Goal: Transaction & Acquisition: Book appointment/travel/reservation

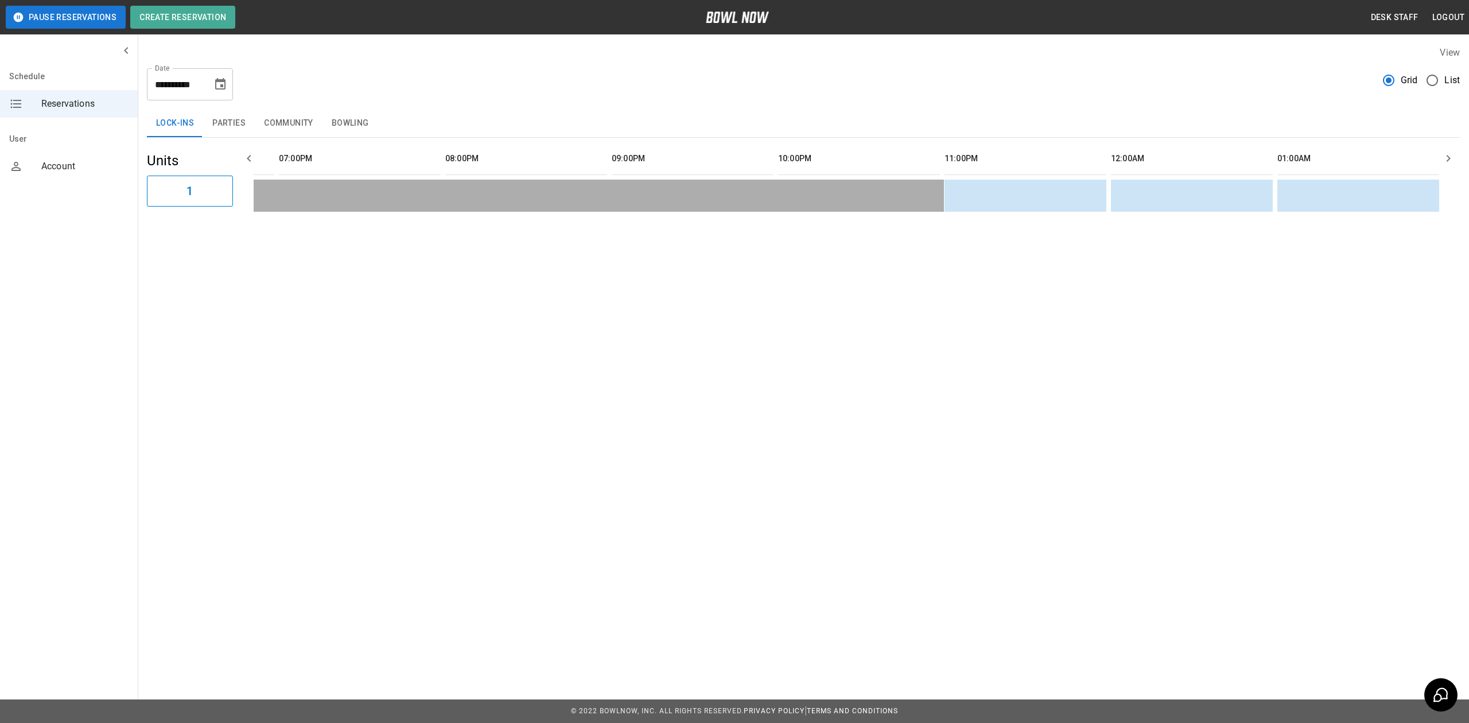
scroll to position [0, 1662]
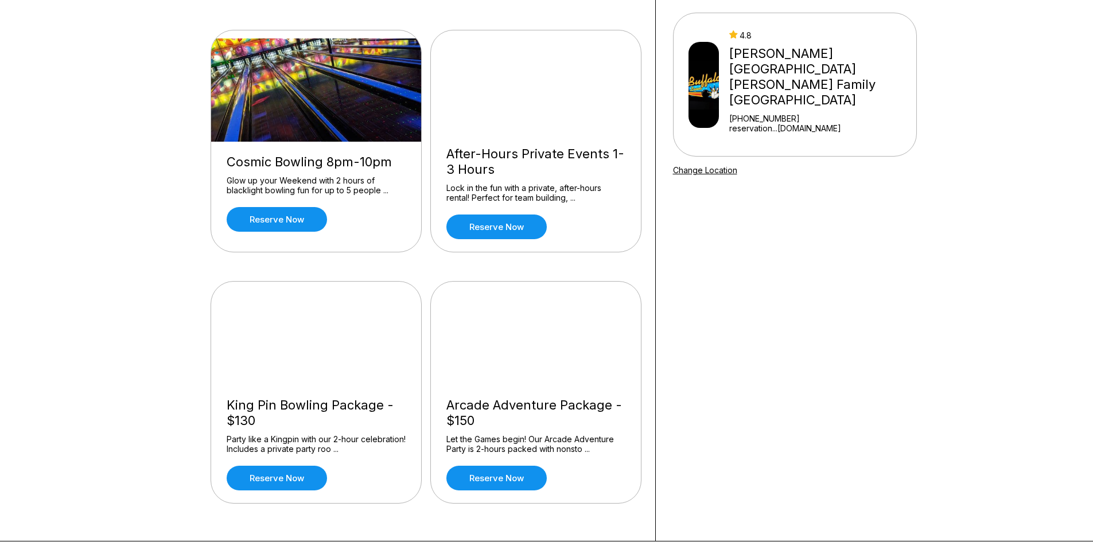
scroll to position [115, 0]
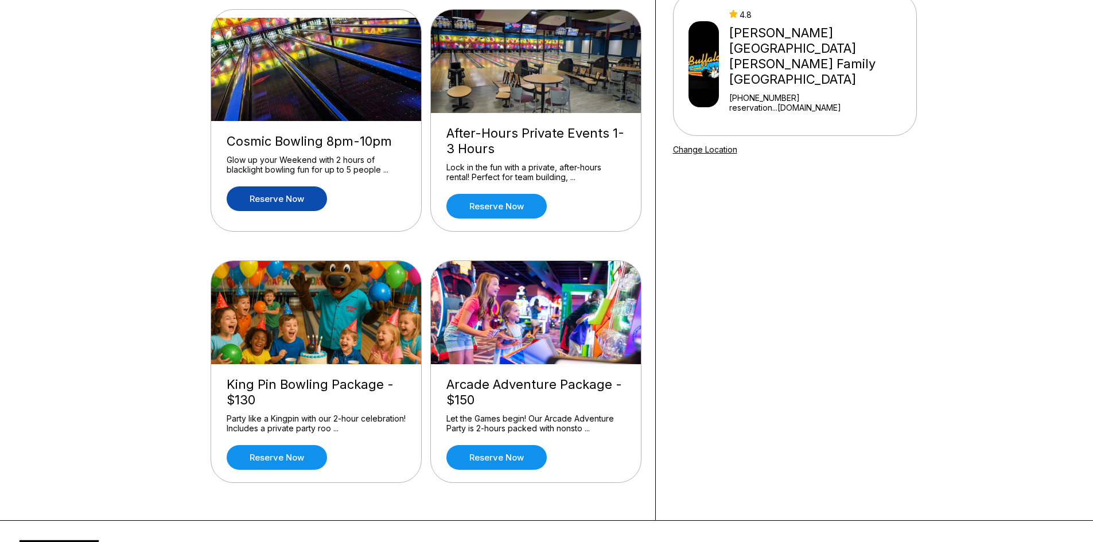
click at [296, 201] on link "Reserve now" at bounding box center [277, 198] width 100 height 25
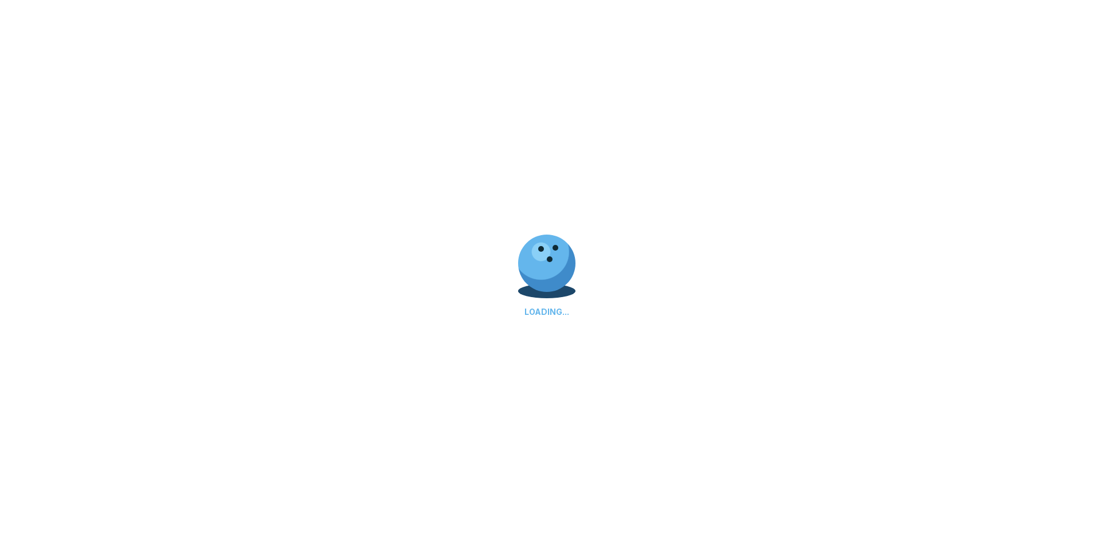
scroll to position [0, 0]
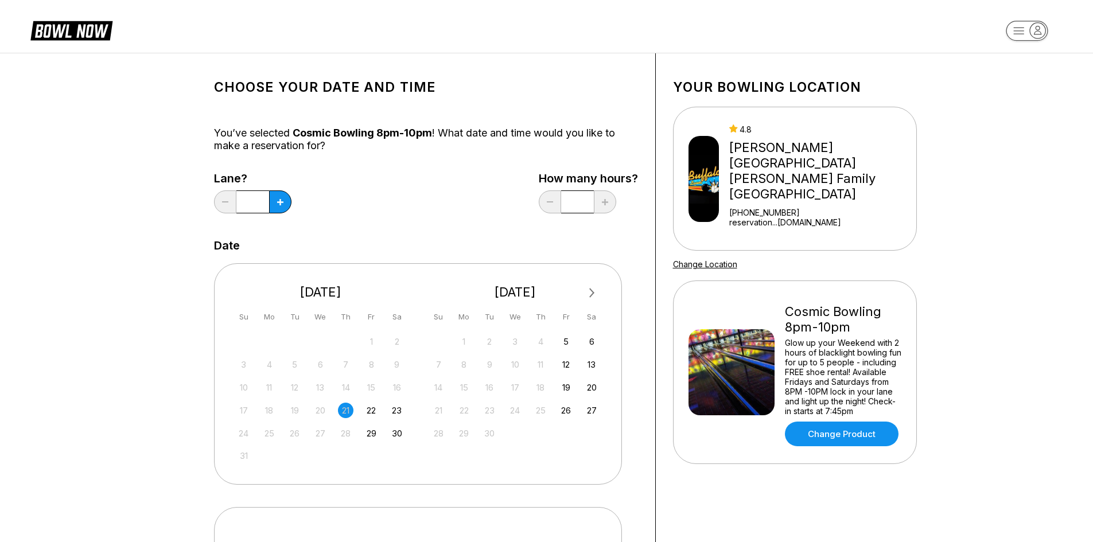
click at [247, 195] on input "*" at bounding box center [252, 201] width 33 height 23
click at [281, 204] on icon at bounding box center [280, 202] width 6 height 6
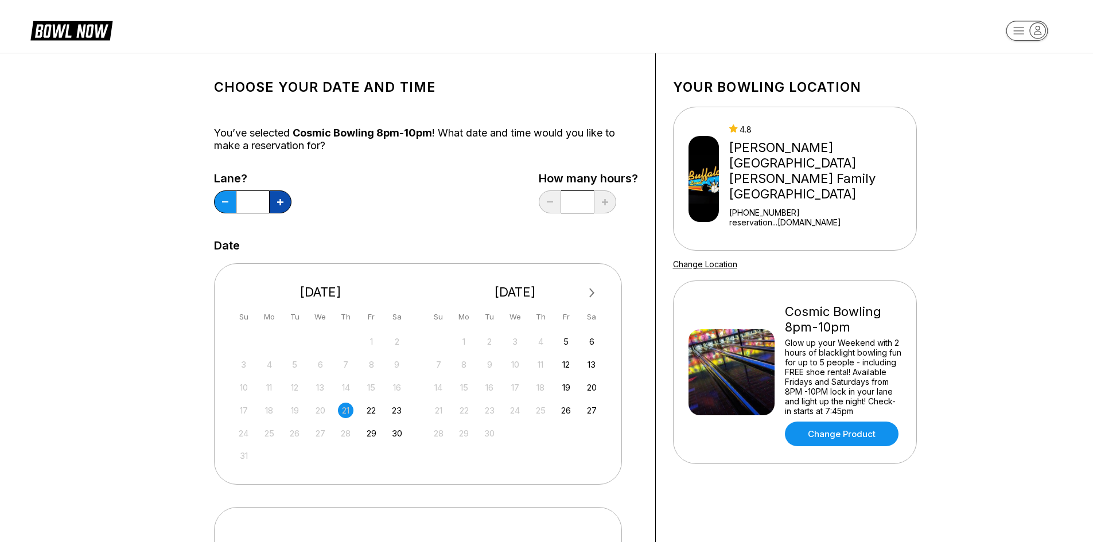
click at [281, 204] on icon at bounding box center [280, 202] width 6 height 6
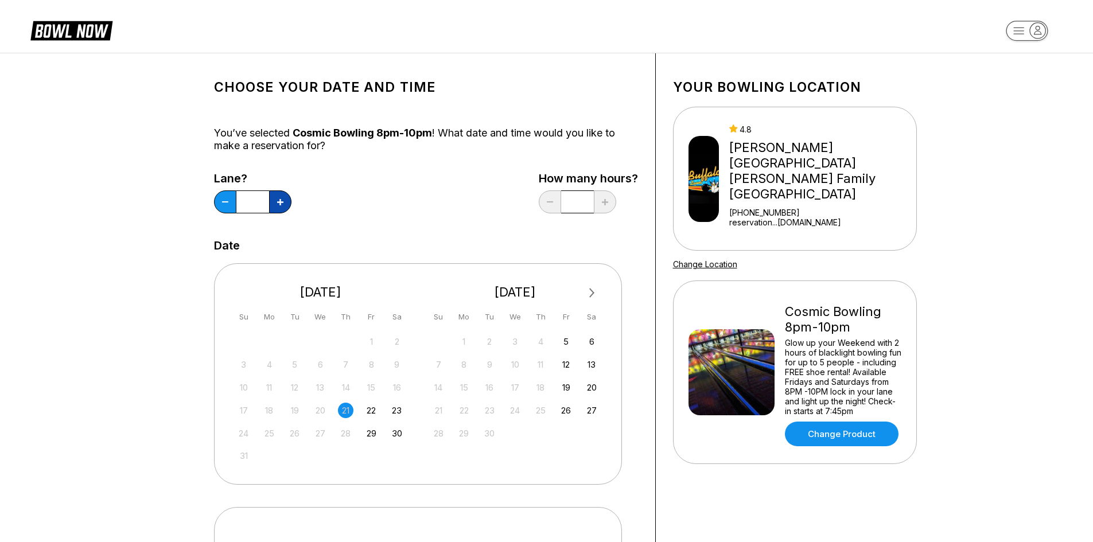
click at [281, 204] on icon at bounding box center [280, 202] width 6 height 6
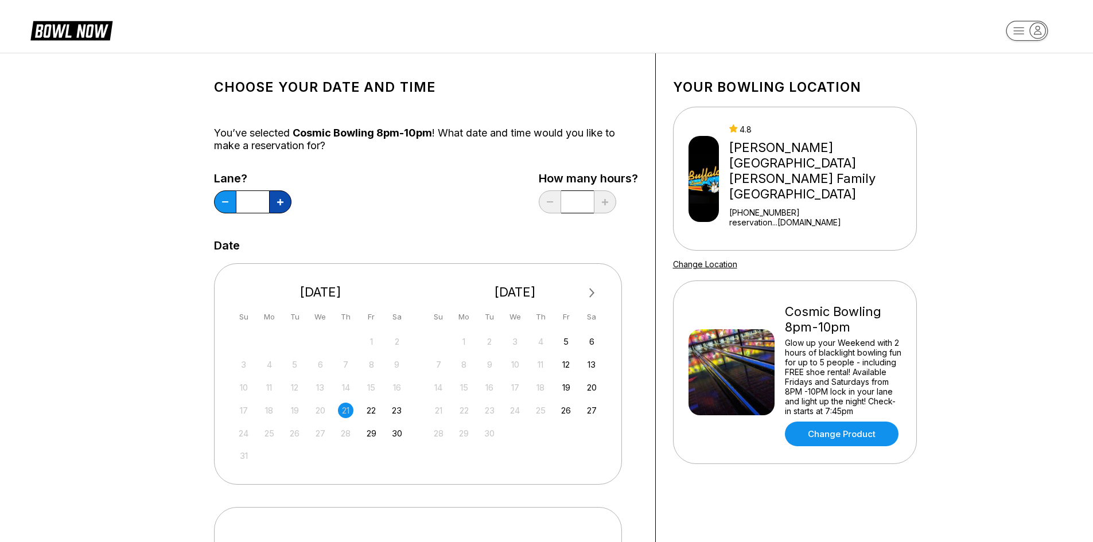
click at [281, 204] on icon at bounding box center [280, 202] width 6 height 6
type input "**"
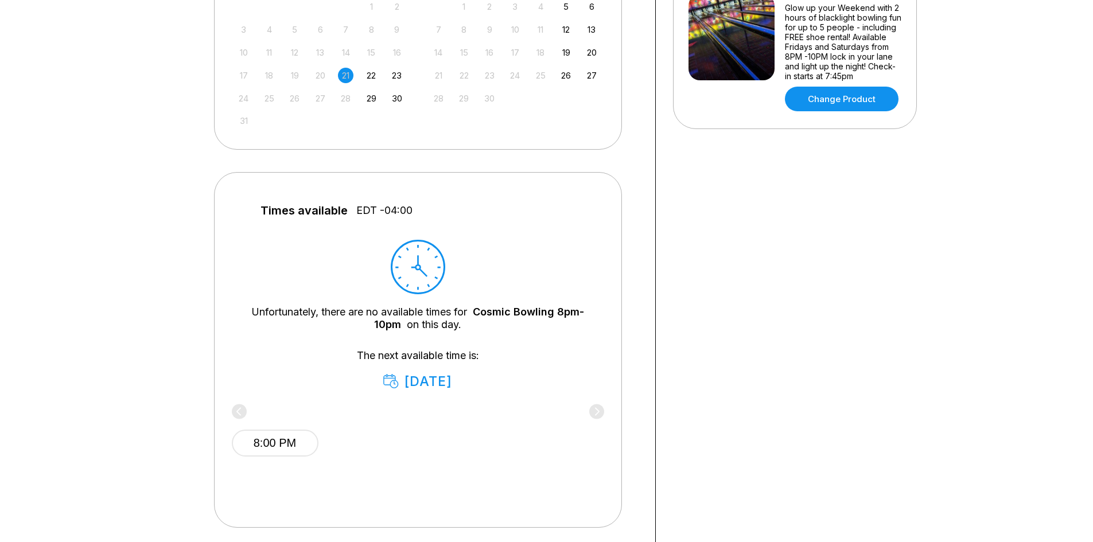
scroll to position [402, 0]
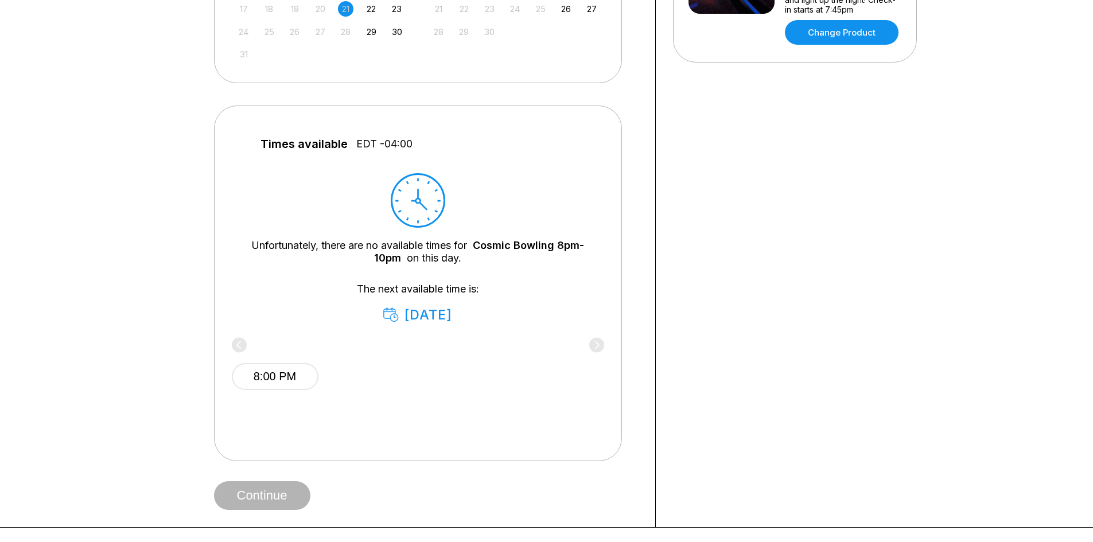
click at [605, 348] on div "Times available EDT -04:00 Unfortunately, there are no available times for Cosm…" at bounding box center [418, 284] width 408 height 356
click at [593, 345] on div "8:00 PM" at bounding box center [418, 374] width 372 height 69
click at [269, 379] on button "8:00 PM" at bounding box center [275, 376] width 87 height 27
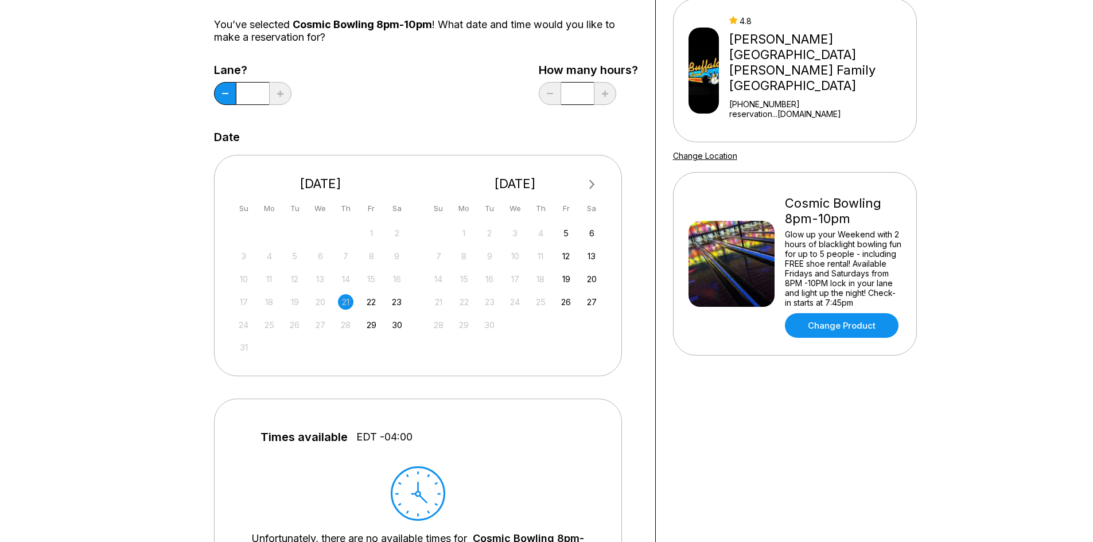
scroll to position [57, 0]
